Goal: Information Seeking & Learning: Learn about a topic

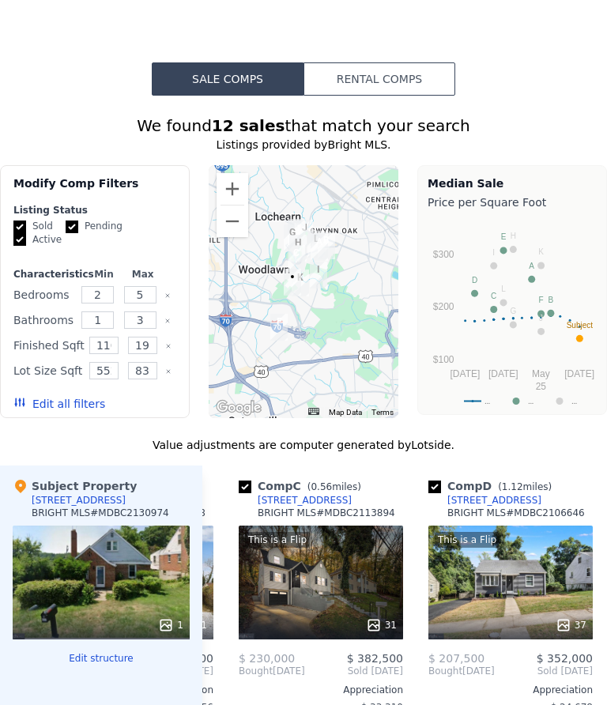
scroll to position [0, 361]
click at [318, 589] on div "This is a Flip 31" at bounding box center [322, 583] width 164 height 114
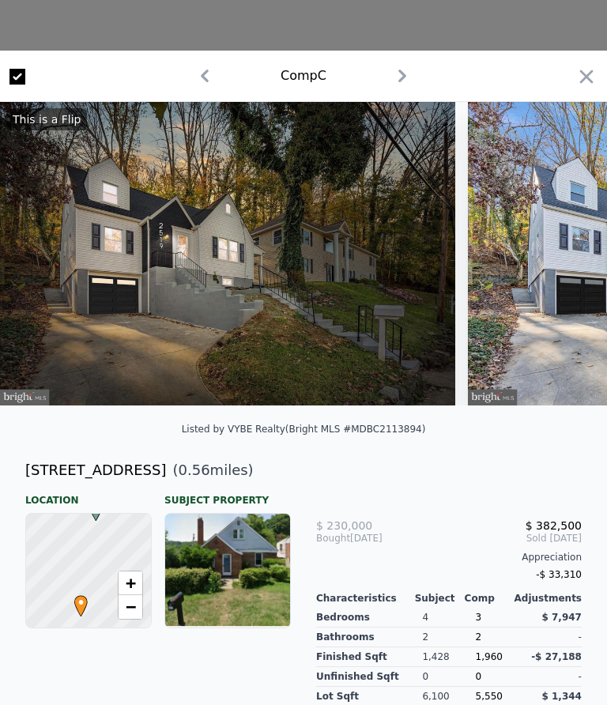
click at [593, 82] on icon "button" at bounding box center [586, 76] width 13 height 13
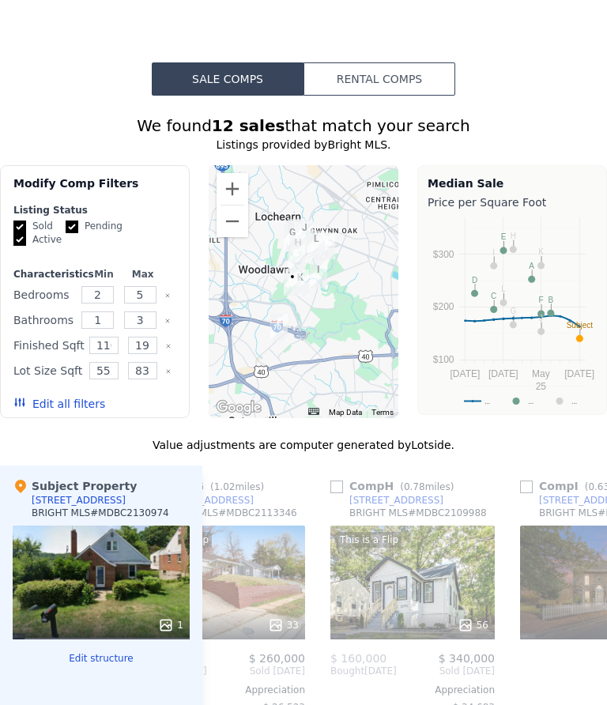
scroll to position [0, 1220]
click at [412, 576] on div "This is a Flip 56" at bounding box center [411, 583] width 164 height 114
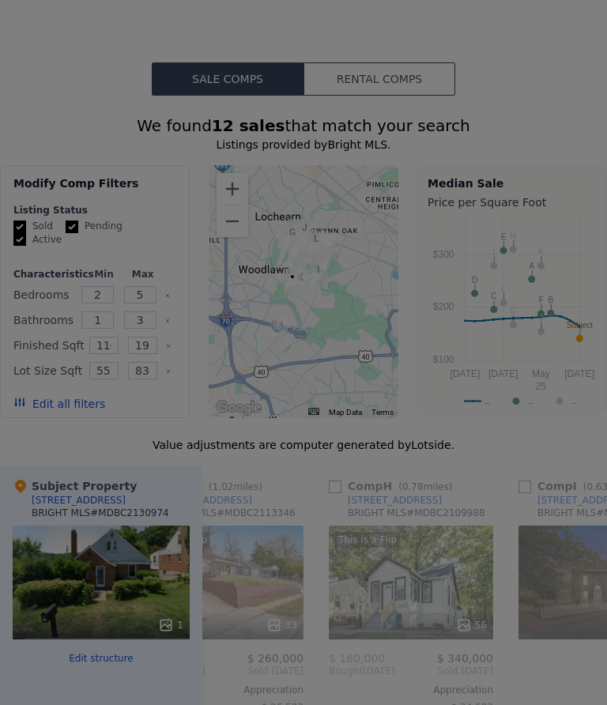
click at [410, 576] on div "-$ 34,683" at bounding box center [441, 567] width 252 height 21
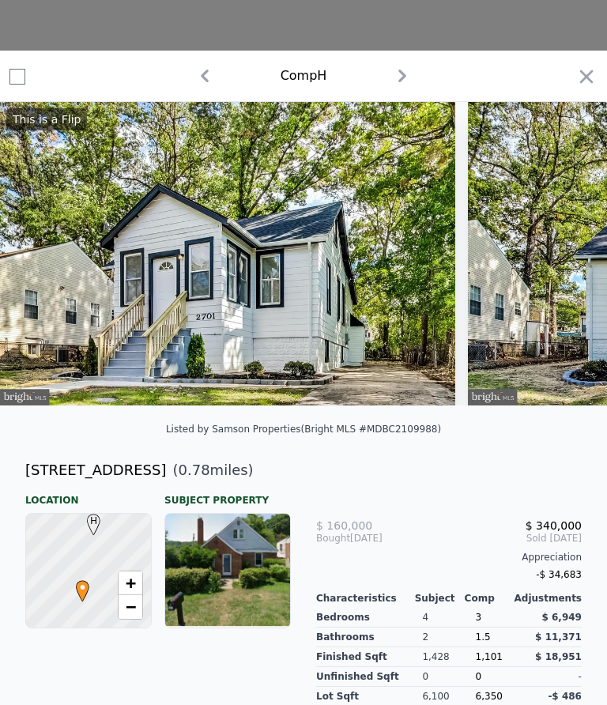
click at [589, 82] on icon "button" at bounding box center [586, 77] width 22 height 22
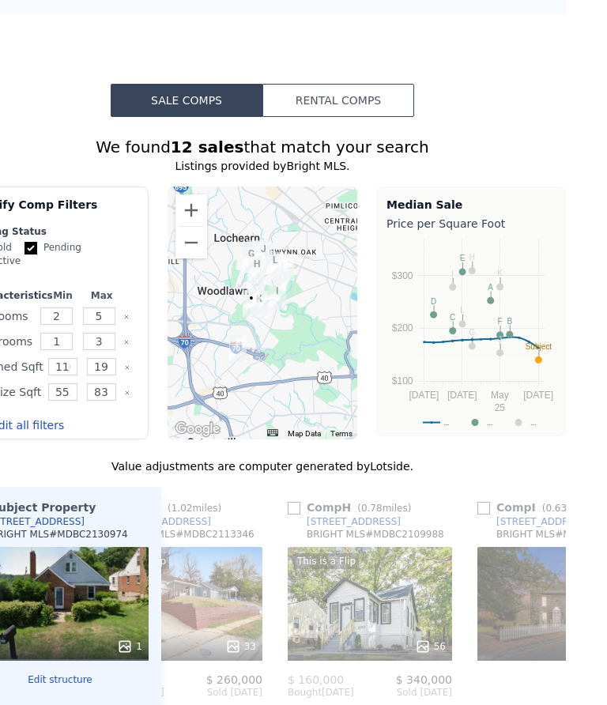
scroll to position [1326, 41]
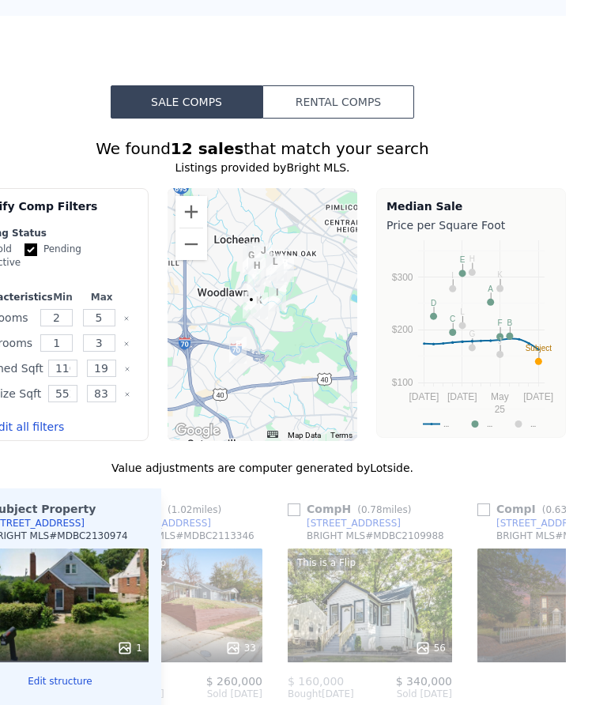
click at [545, 691] on icon at bounding box center [547, 694] width 32 height 32
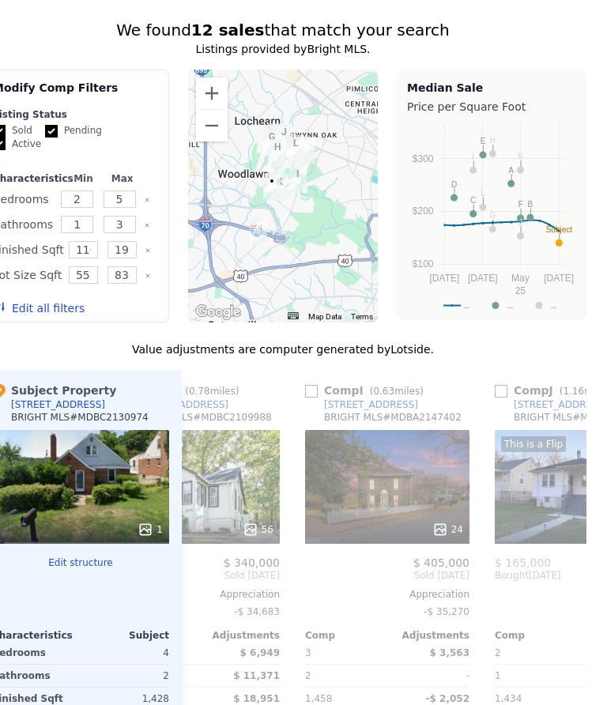
scroll to position [0, 1413]
click at [366, 500] on div "24" at bounding box center [387, 487] width 164 height 114
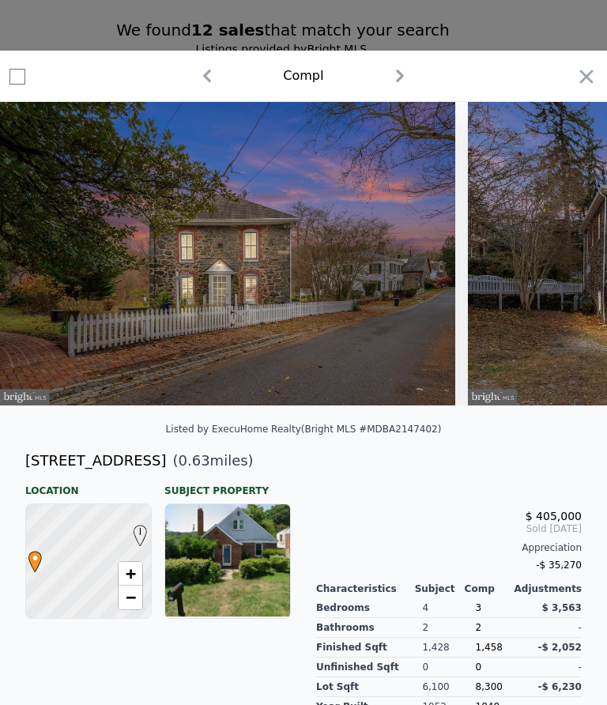
click at [587, 84] on icon "button" at bounding box center [586, 77] width 22 height 22
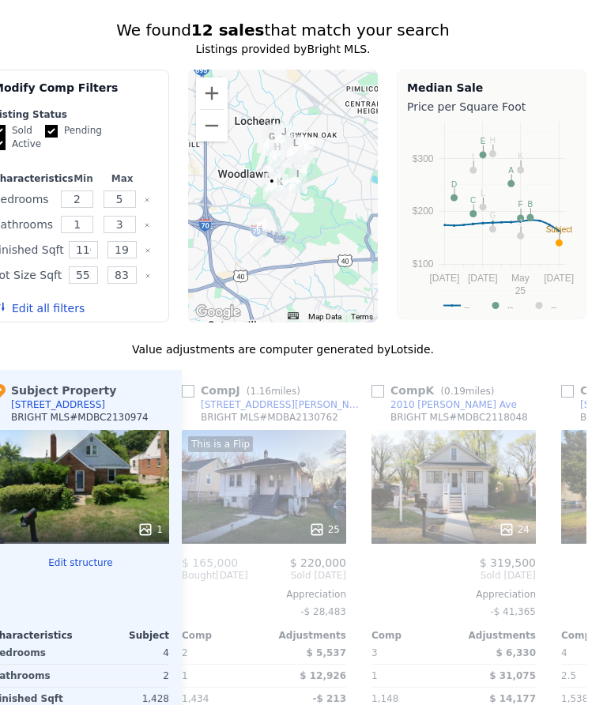
scroll to position [0, 1730]
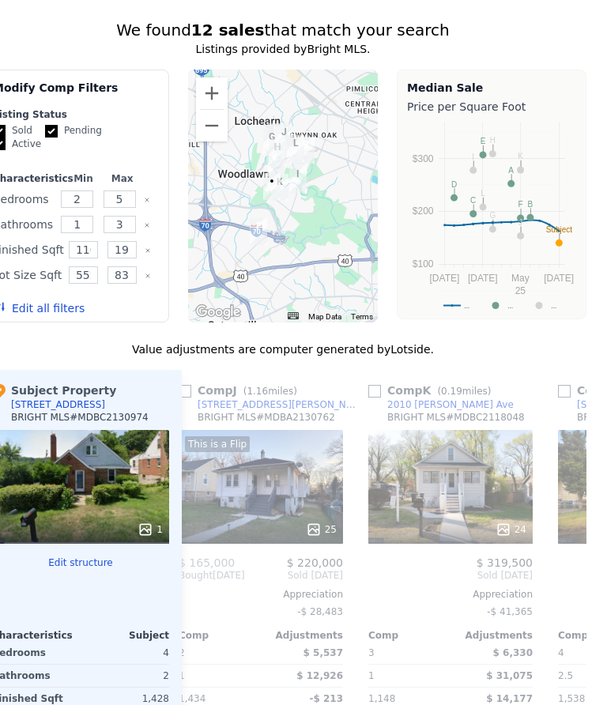
click at [464, 485] on div "24" at bounding box center [450, 487] width 164 height 114
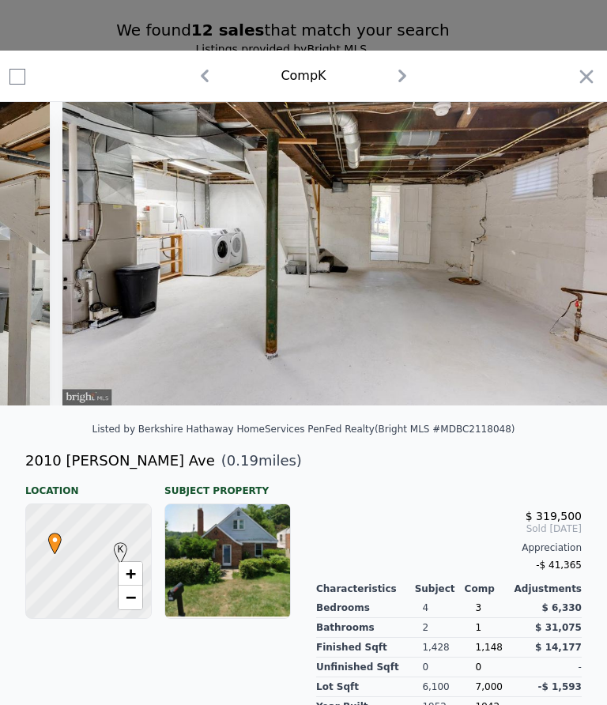
scroll to position [0, 11437]
click at [581, 59] on div "Comp K" at bounding box center [303, 76] width 607 height 51
click at [594, 86] on icon "button" at bounding box center [586, 77] width 22 height 22
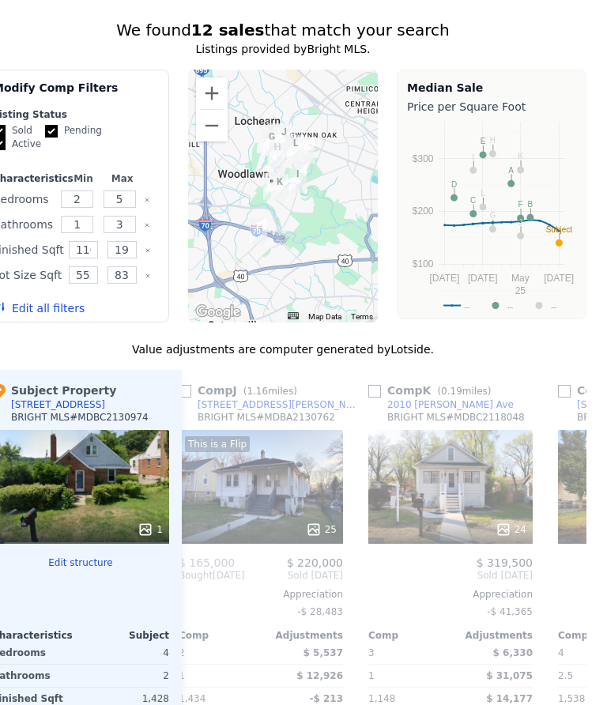
click at [593, 81] on div "Search an address or region Solutions Company Open main menu Log In Free Accoun…" at bounding box center [303, 352] width 607 height 705
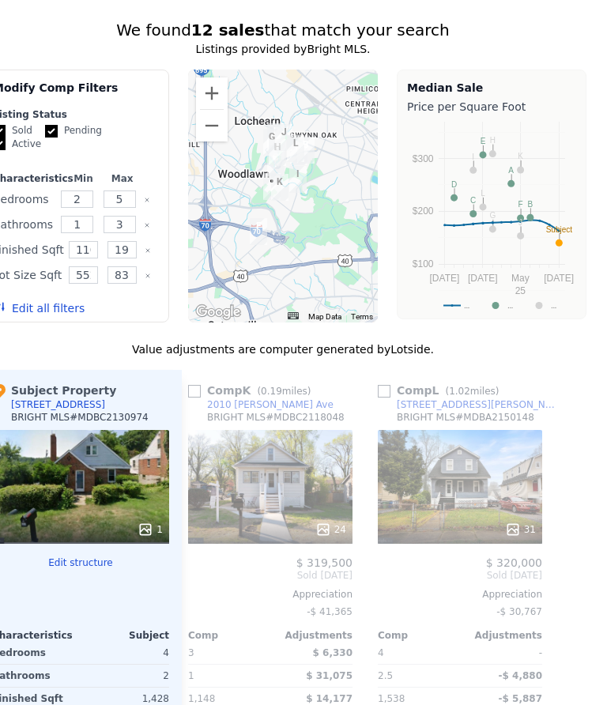
scroll to position [0, 1910]
